Goal: Information Seeking & Learning: Learn about a topic

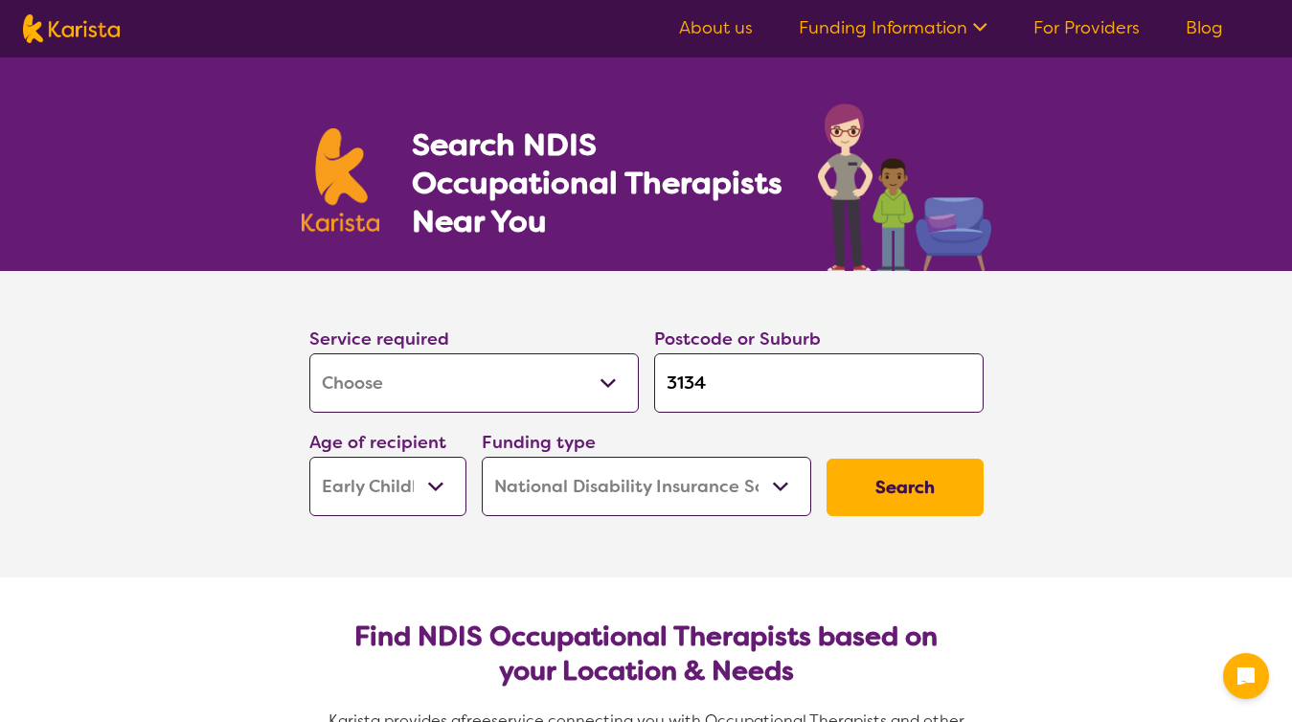
select select "[MEDICAL_DATA]"
select select "EC"
select select "NDIS"
select select "[MEDICAL_DATA]"
select select "EC"
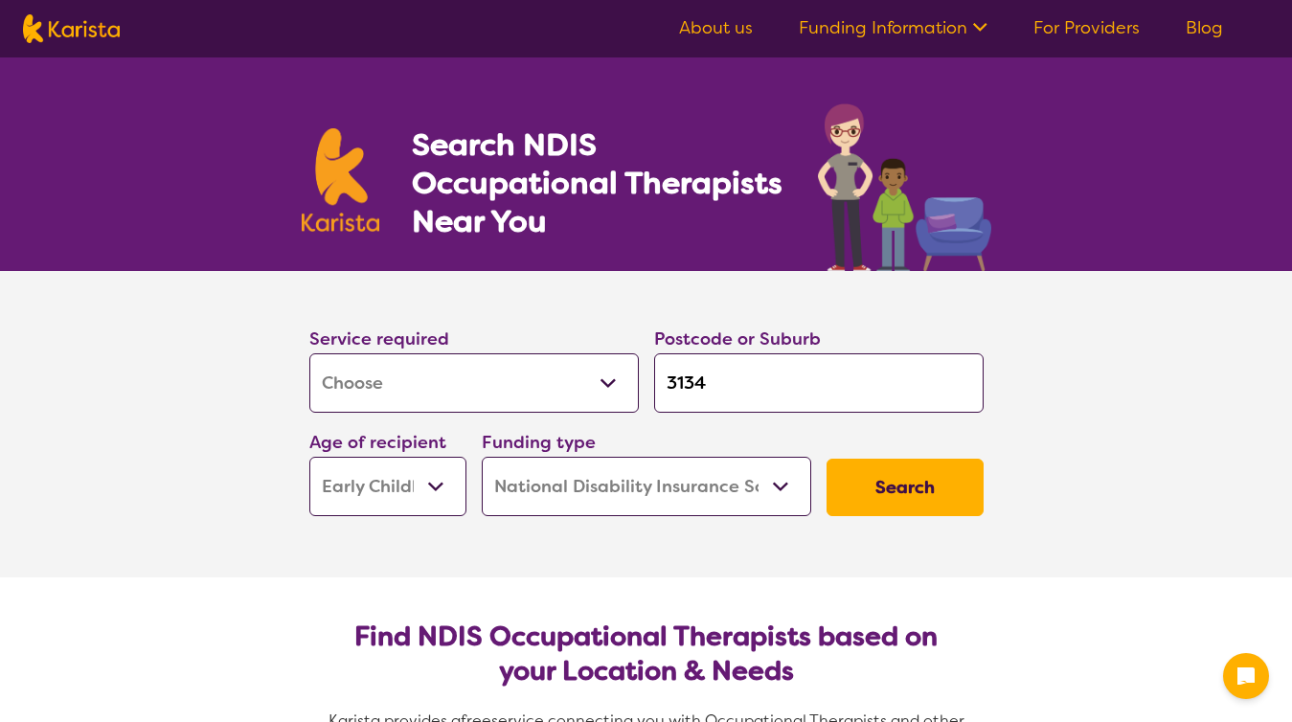
select select "NDIS"
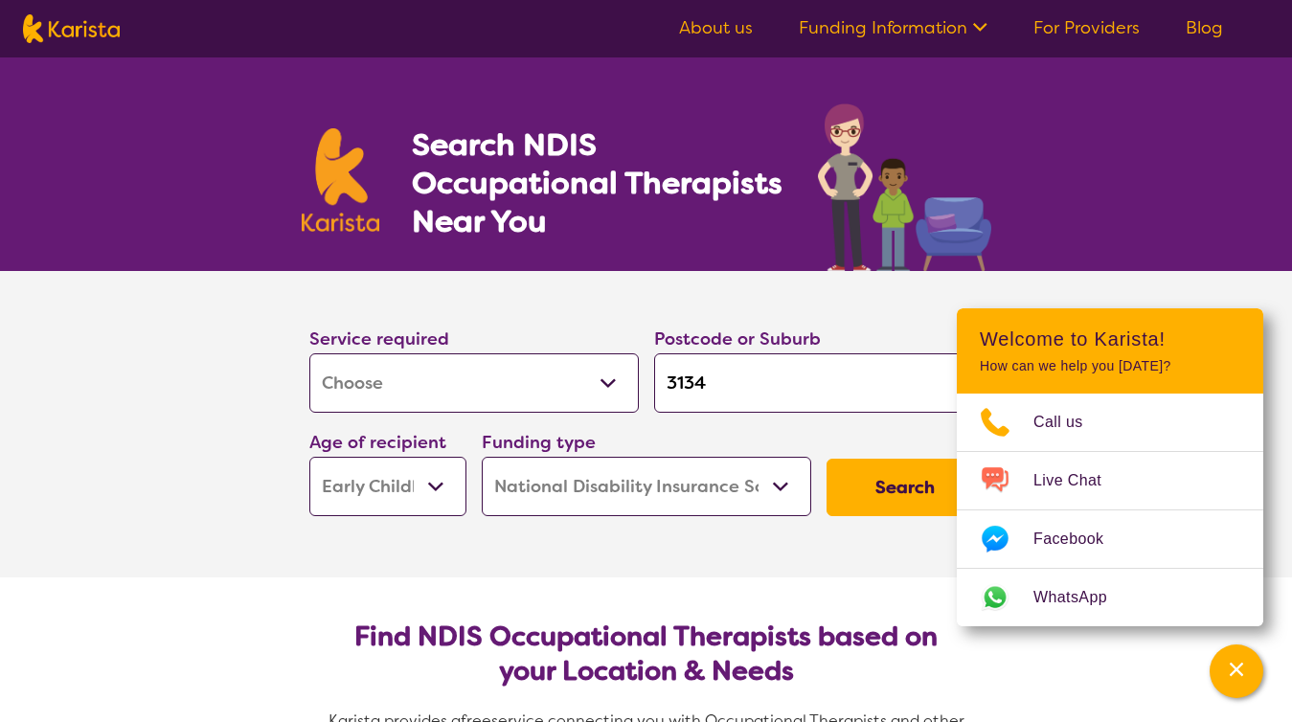
click at [1042, 34] on link "For Providers" at bounding box center [1086, 27] width 106 height 23
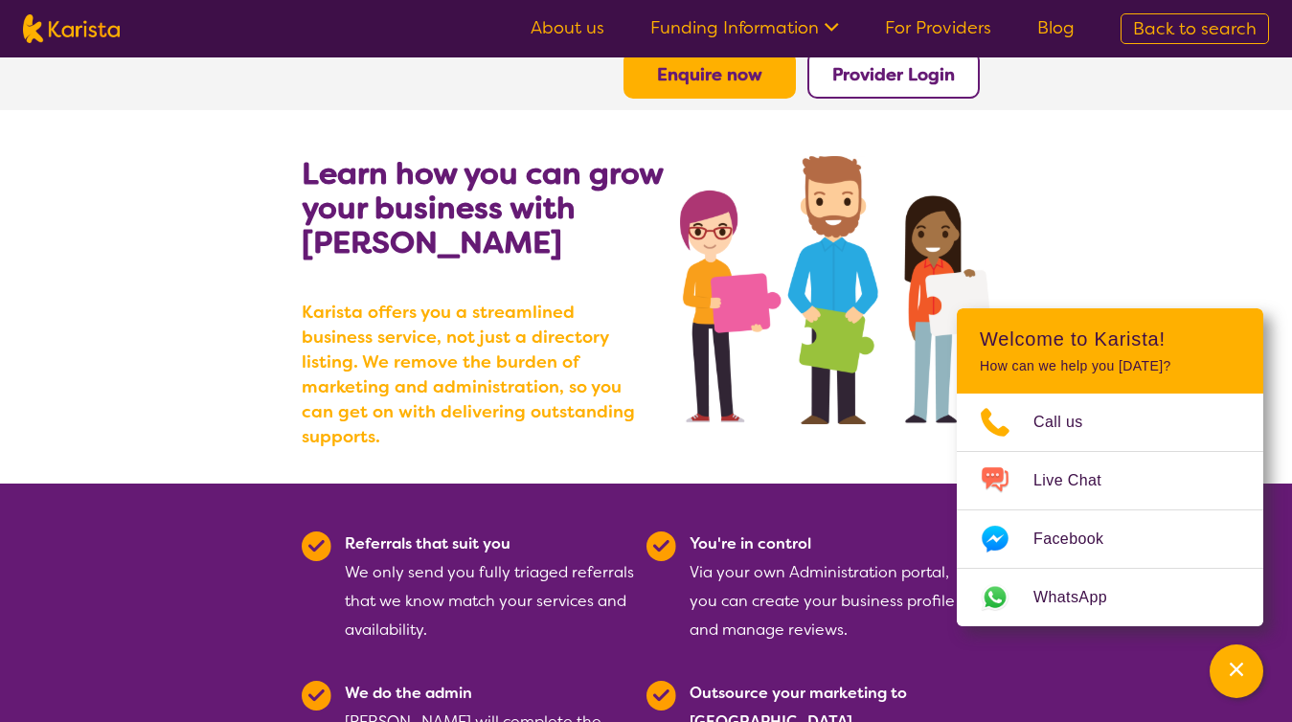
scroll to position [266, 0]
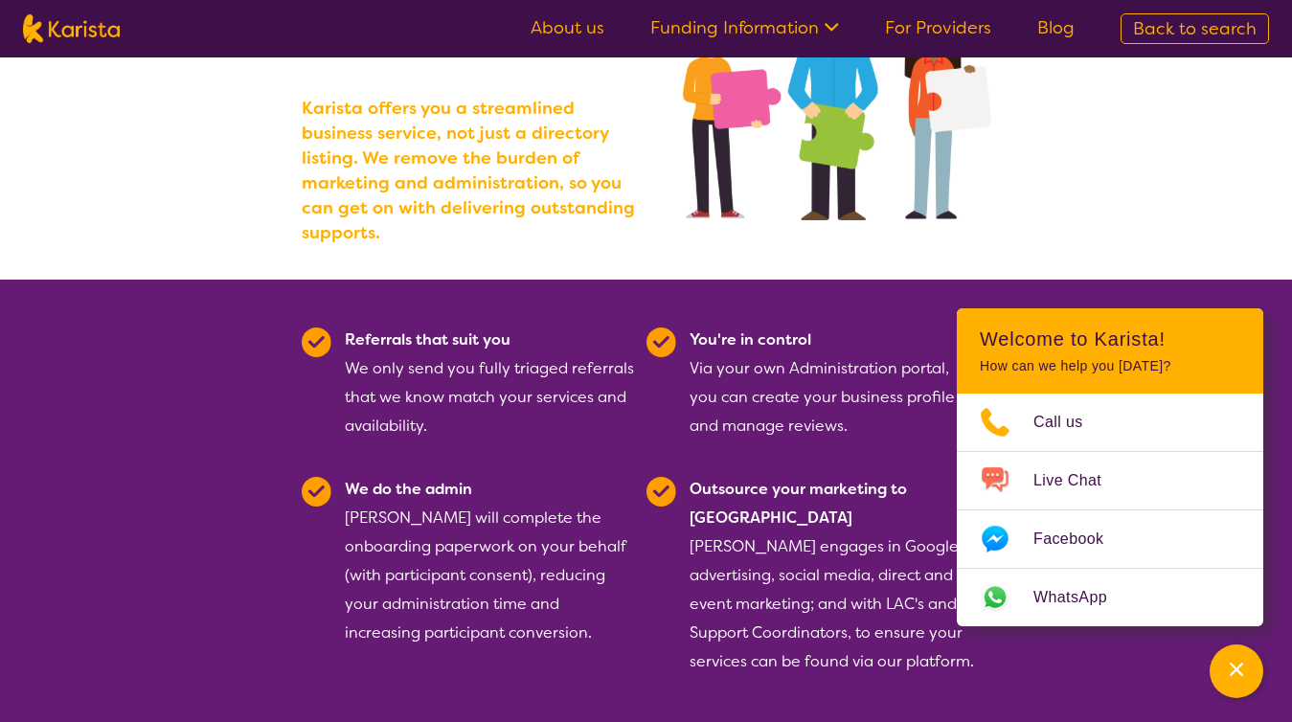
click at [797, 26] on link "Funding Information" at bounding box center [744, 27] width 189 height 23
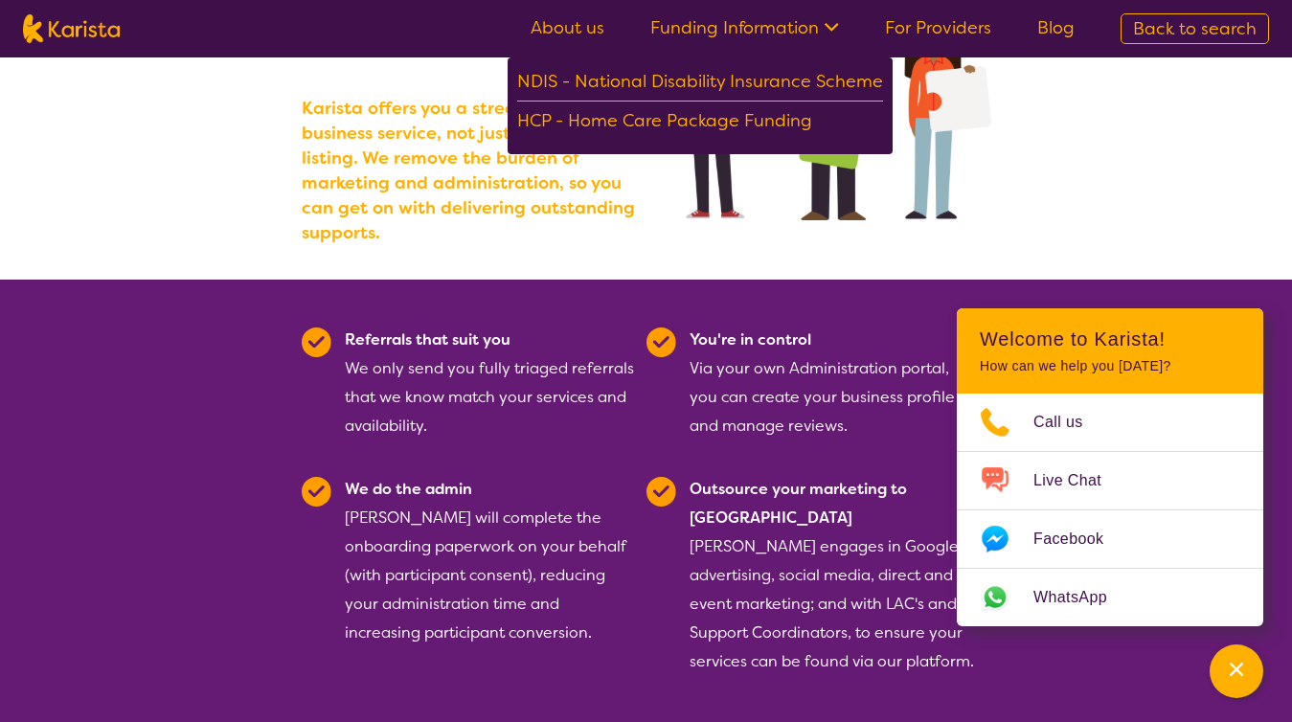
click at [797, 26] on link "Funding Information" at bounding box center [744, 27] width 189 height 23
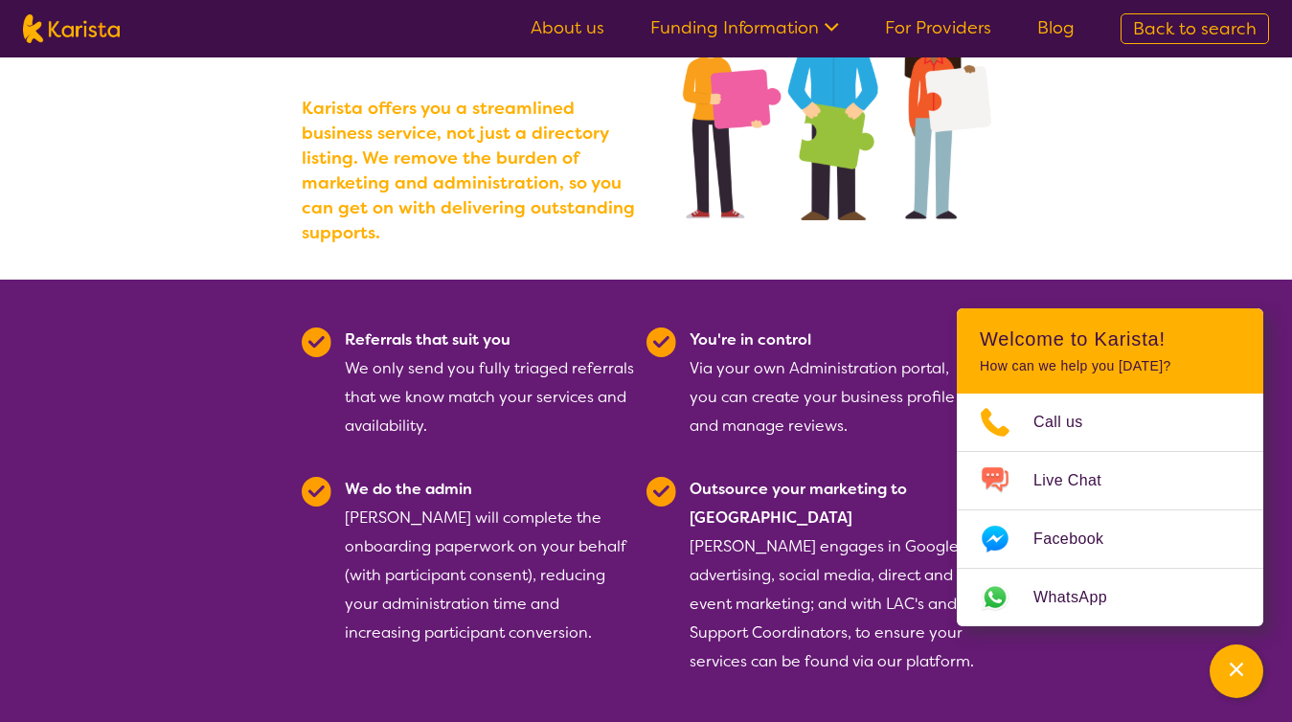
click at [591, 23] on link "About us" at bounding box center [567, 27] width 74 height 23
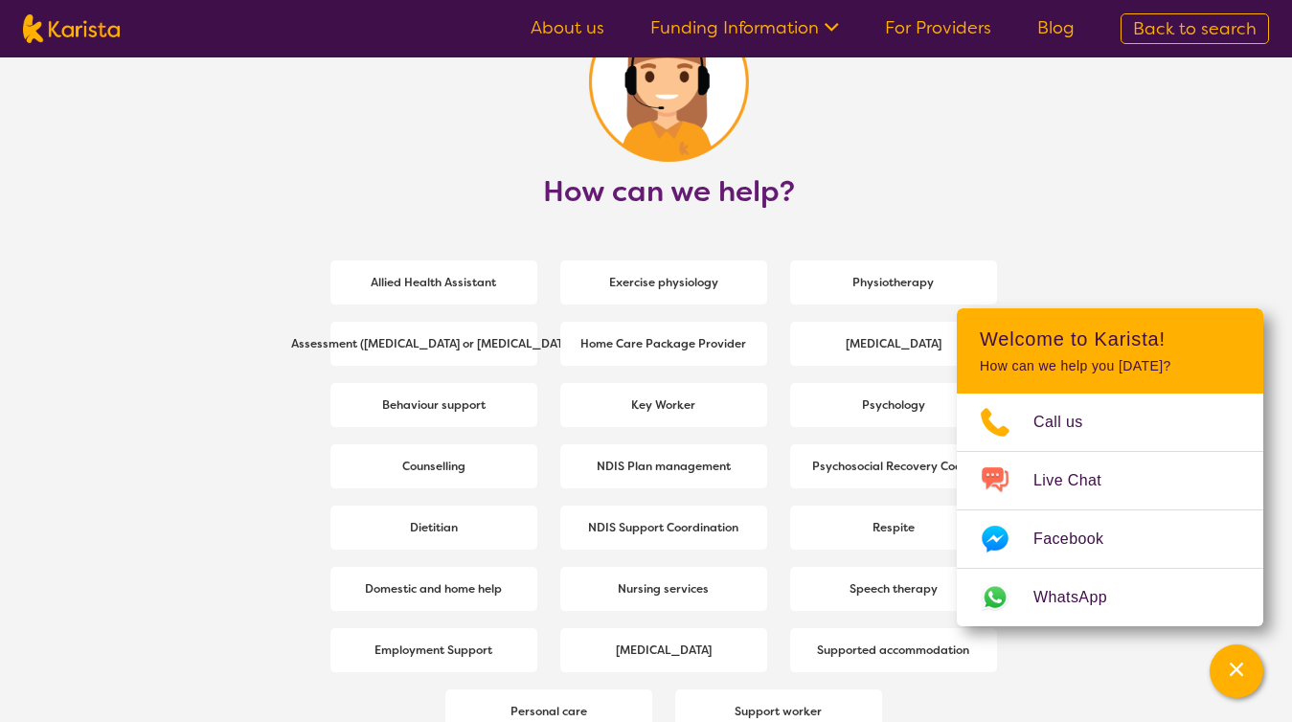
scroll to position [2661, 0]
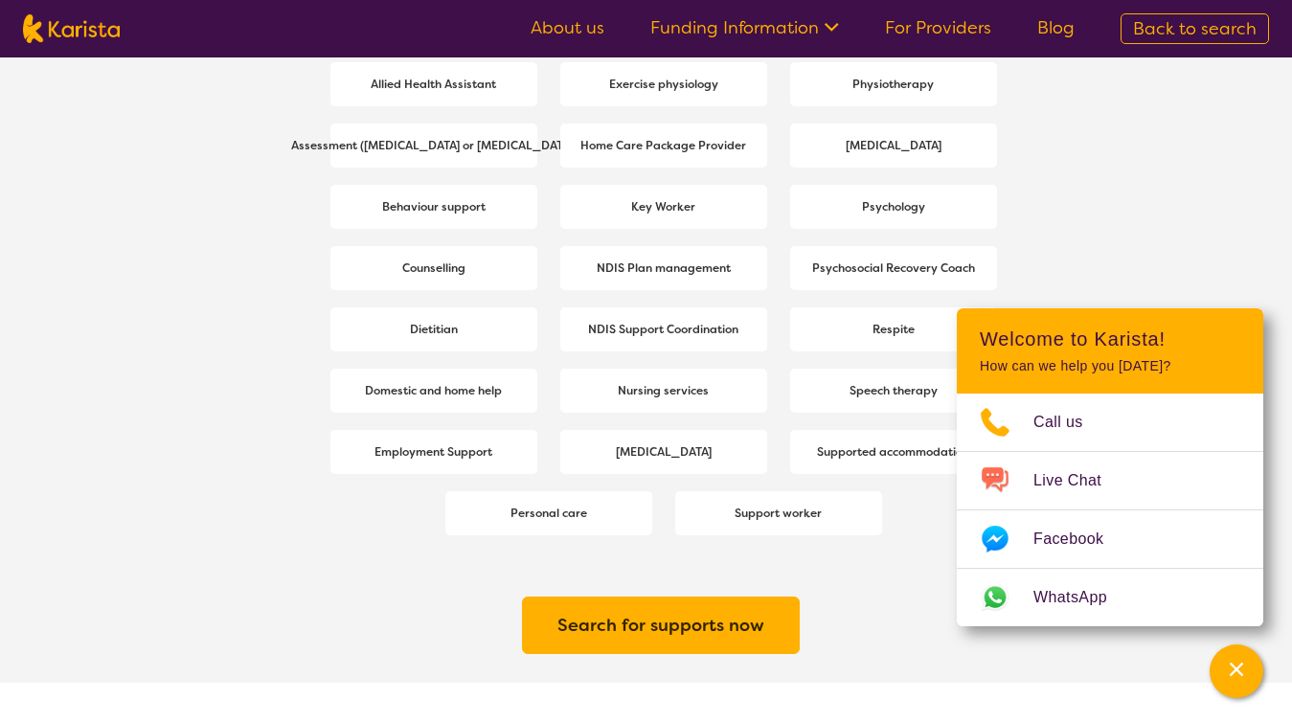
click at [641, 467] on span "[MEDICAL_DATA]" at bounding box center [663, 452] width 105 height 34
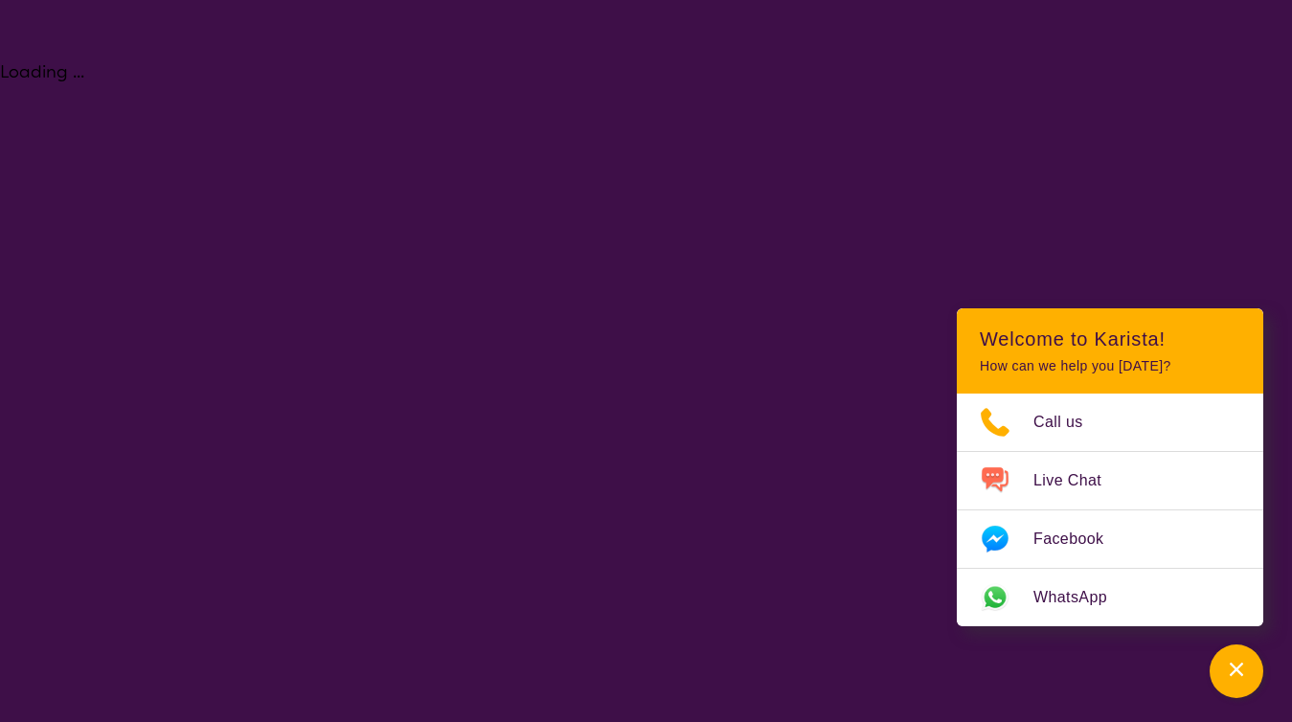
select select "[MEDICAL_DATA]"
select select "EC"
select select "NDIS"
select select "[MEDICAL_DATA]"
select select "EC"
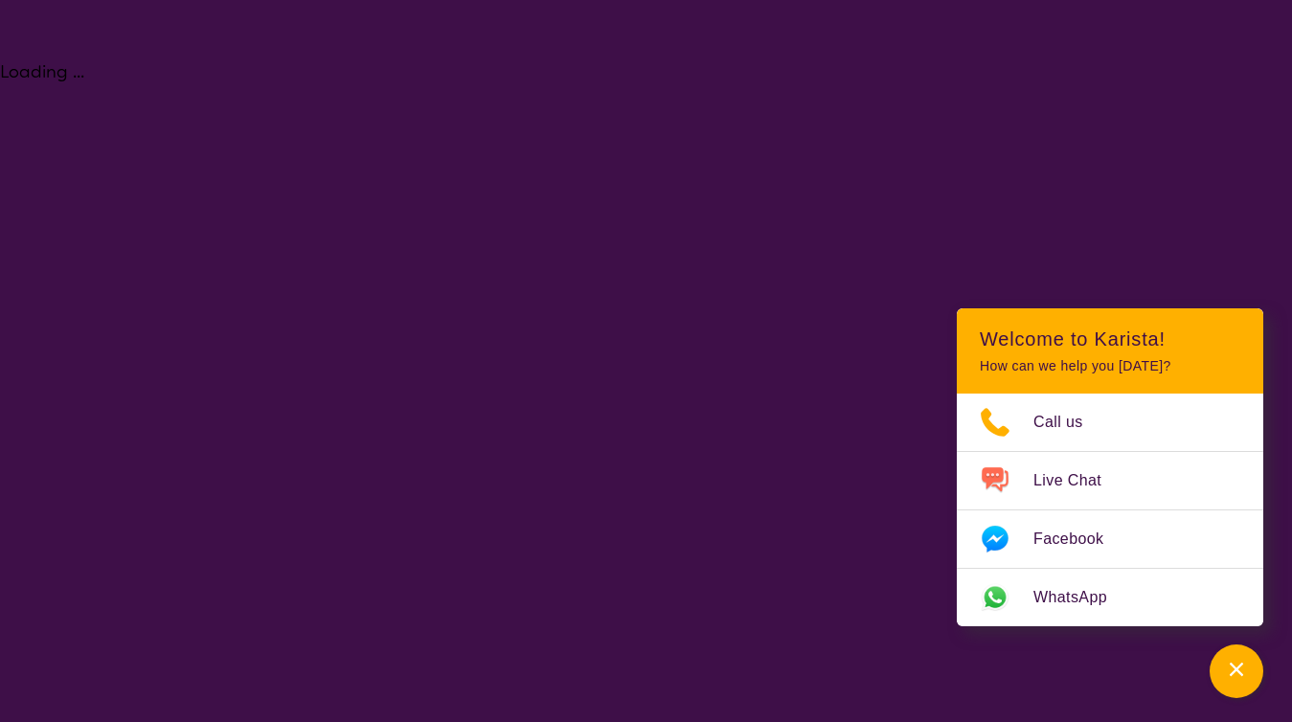
select select "NDIS"
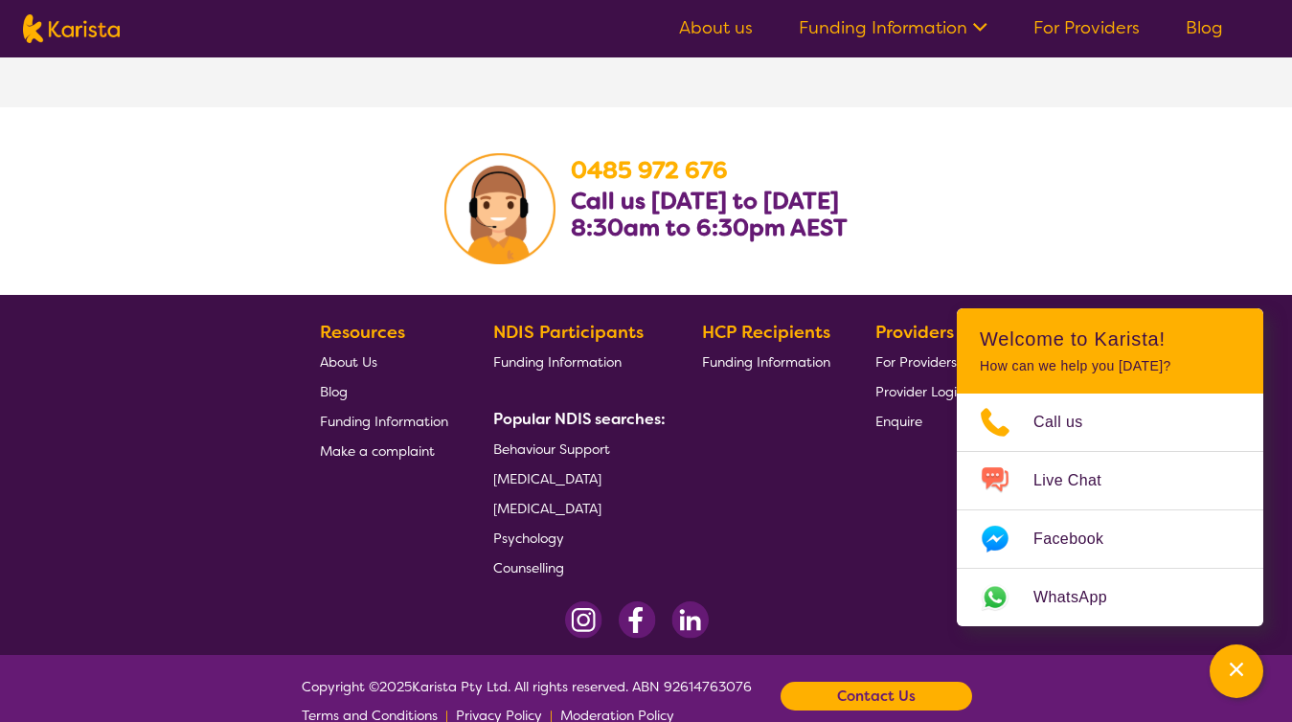
scroll to position [3178, 0]
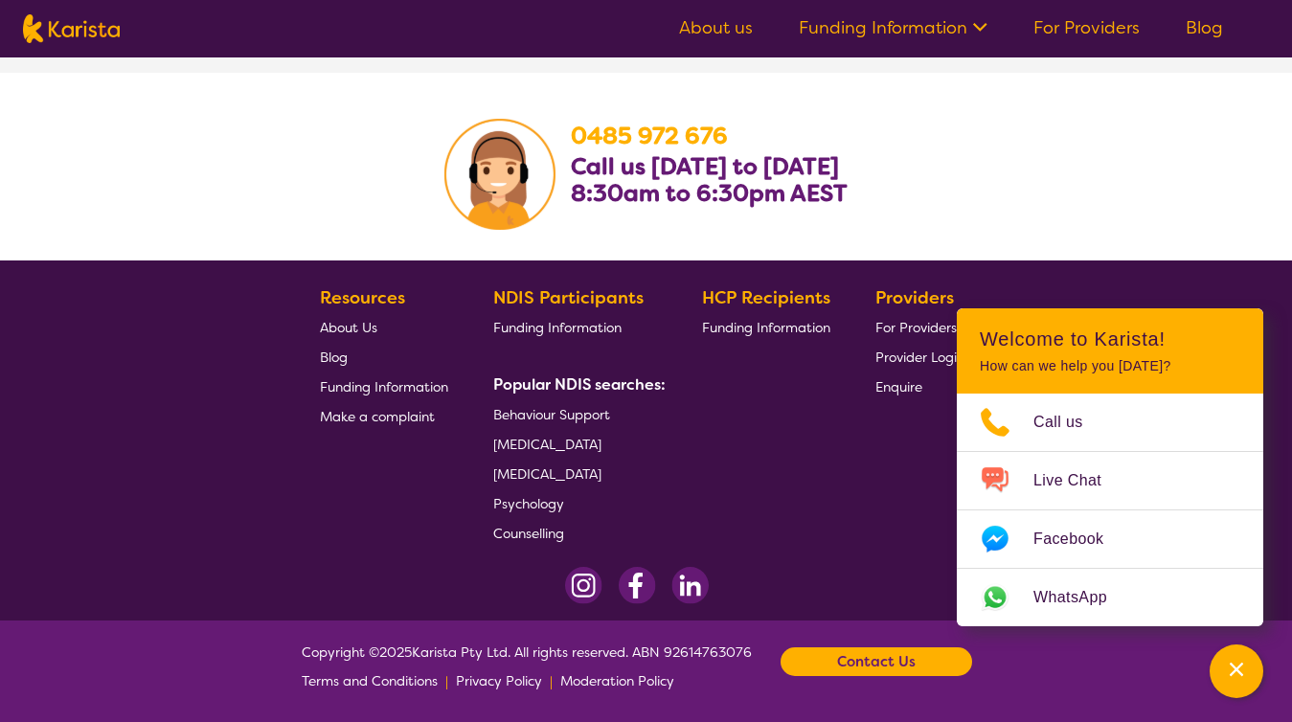
click at [876, 322] on span "For Providers" at bounding box center [915, 327] width 81 height 17
